Goal: Information Seeking & Learning: Find specific fact

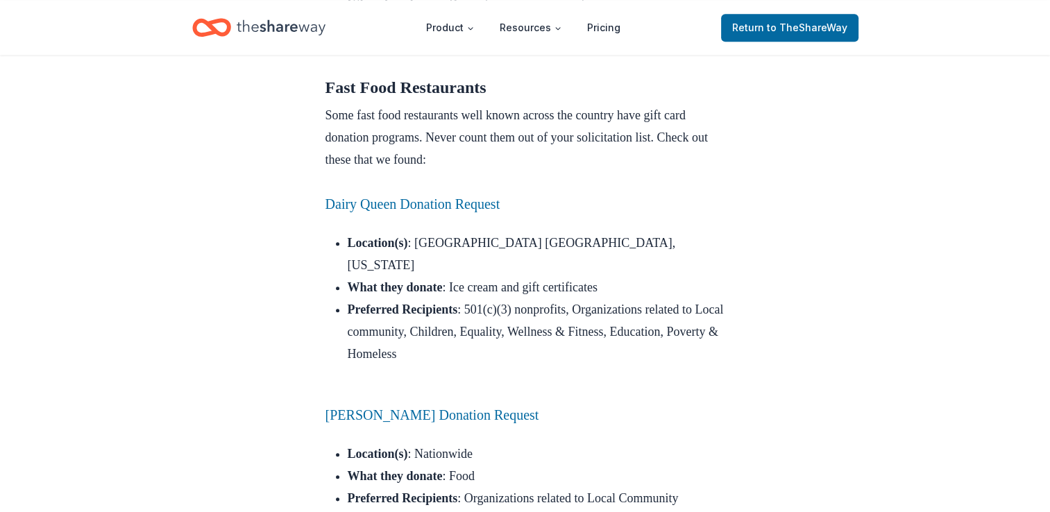
scroll to position [1471, 0]
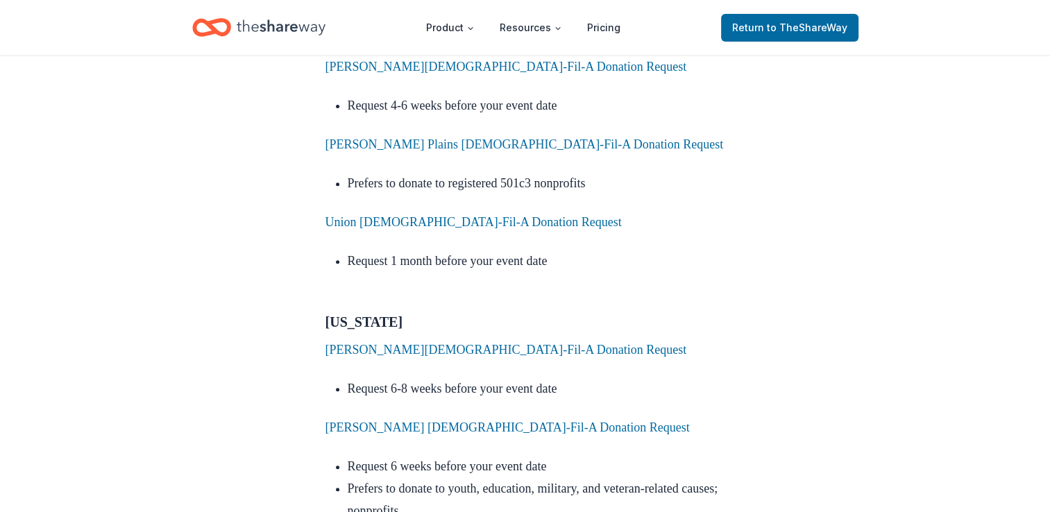
scroll to position [5745, 0]
click at [469, 421] on link "Elkin Chick-Fil-A Donation Request" at bounding box center [507, 428] width 364 height 14
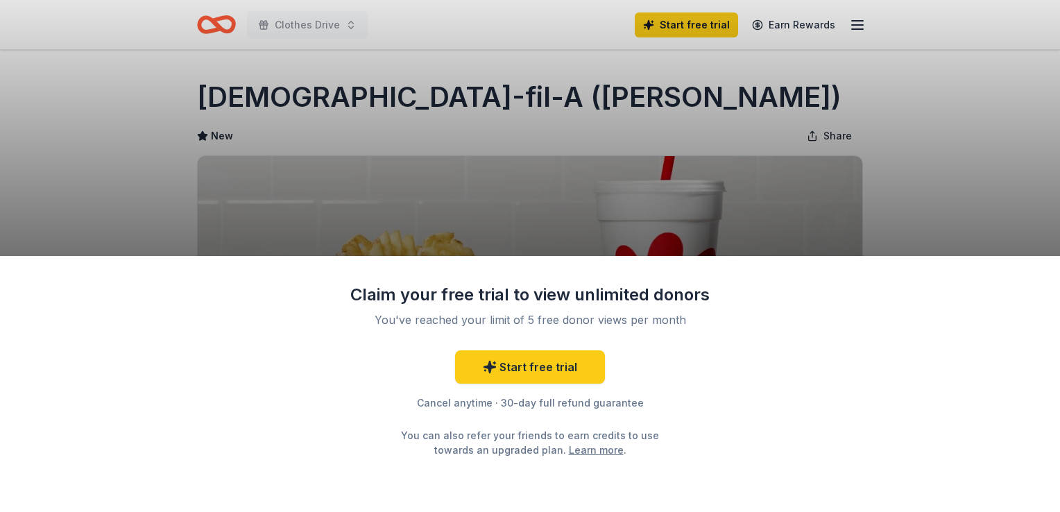
click at [937, 208] on div "Claim your free trial to view unlimited donors You've reached your limit of 5 f…" at bounding box center [530, 256] width 1060 height 512
click at [851, 132] on div "Claim your free trial to view unlimited donors You've reached your limit of 5 f…" at bounding box center [530, 256] width 1060 height 512
